Goal: Task Accomplishment & Management: Manage account settings

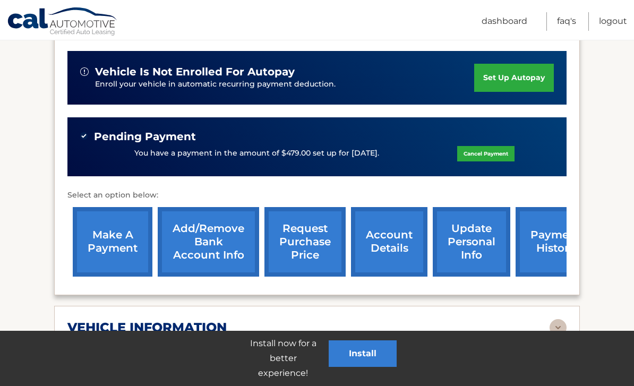
scroll to position [266, 0]
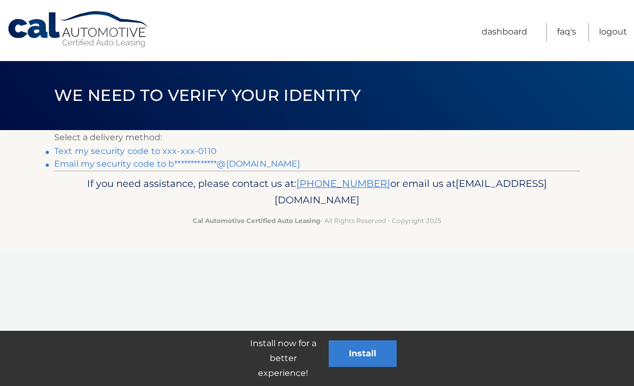
click at [137, 146] on link "Text my security code to xxx-xxx-0110" at bounding box center [135, 151] width 163 height 10
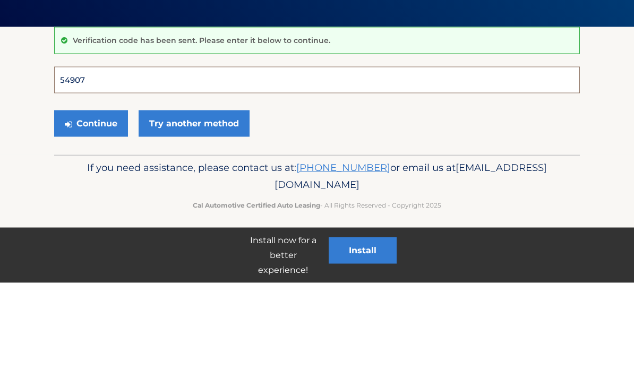
type input "549071"
click at [91, 214] on button "Continue" at bounding box center [91, 227] width 74 height 27
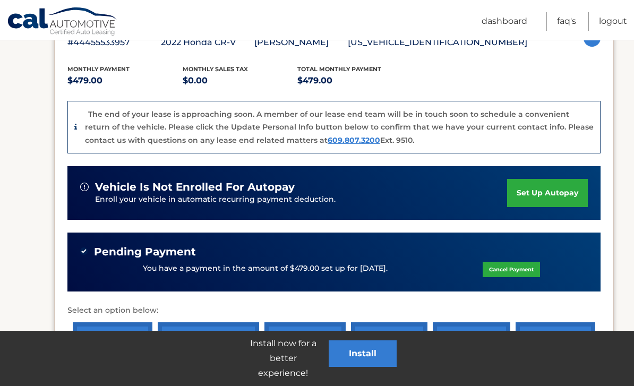
scroll to position [305, 0]
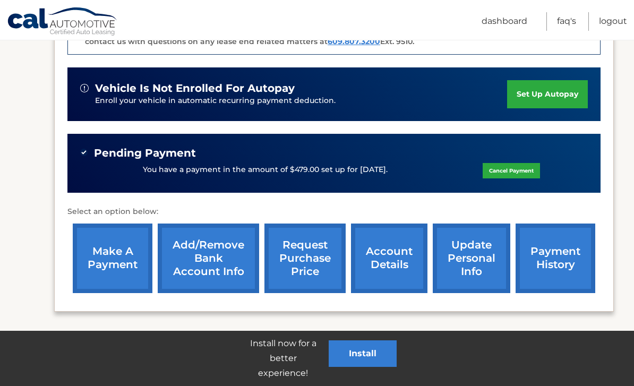
click at [393, 259] on link "account details" at bounding box center [389, 259] width 76 height 70
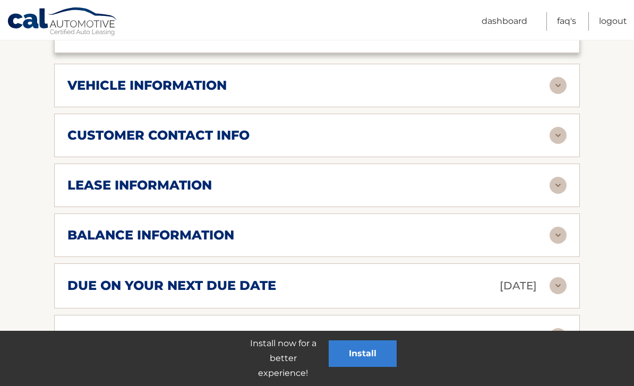
scroll to position [515, 0]
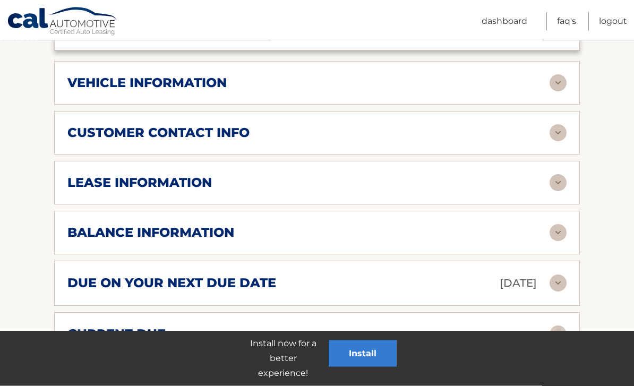
click at [556, 229] on img at bounding box center [558, 233] width 17 height 17
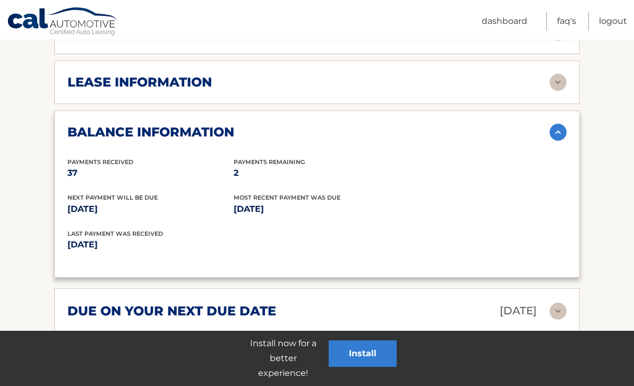
scroll to position [618, 0]
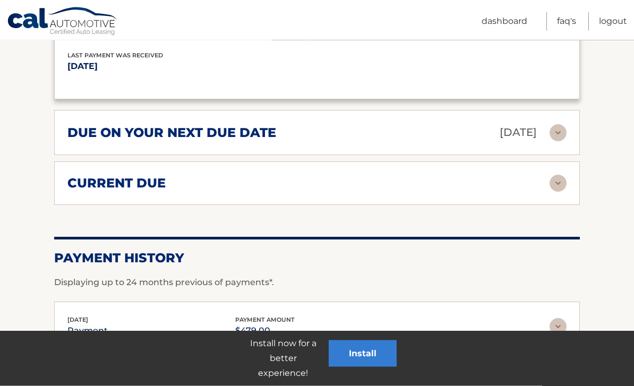
click at [558, 181] on img at bounding box center [558, 183] width 17 height 17
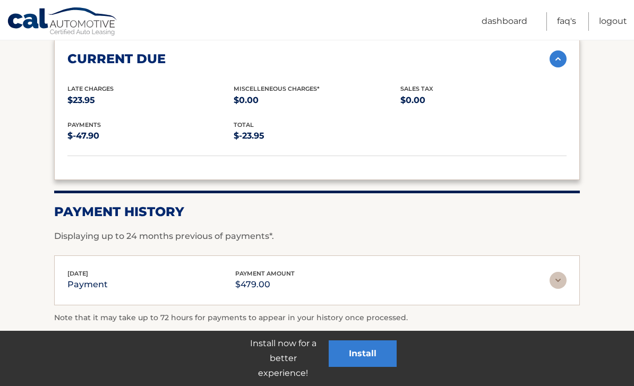
scroll to position [960, 0]
